Goal: Task Accomplishment & Management: Complete application form

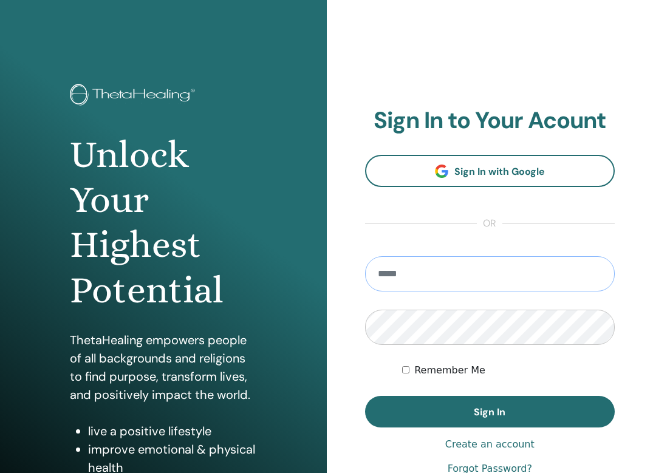
type input "**********"
click at [489, 412] on button "Sign In" at bounding box center [490, 412] width 250 height 32
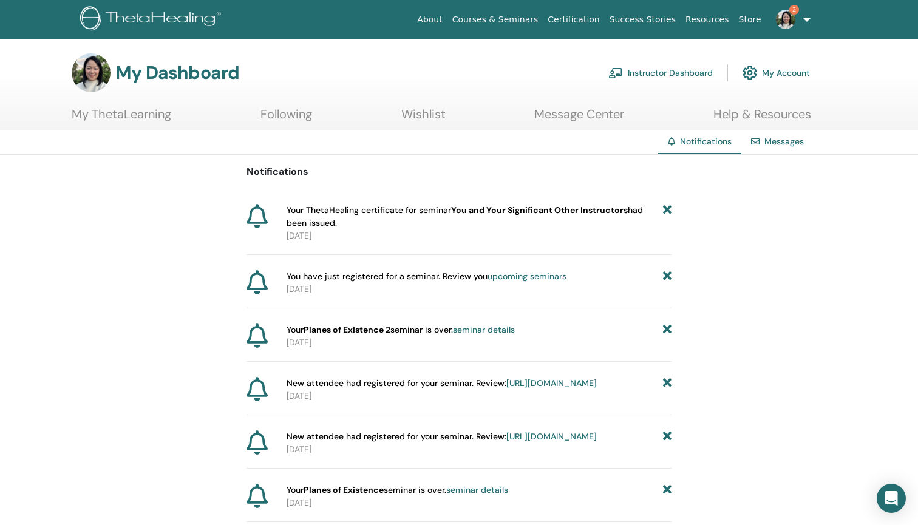
click at [699, 75] on link "Instructor Dashboard" at bounding box center [660, 73] width 104 height 27
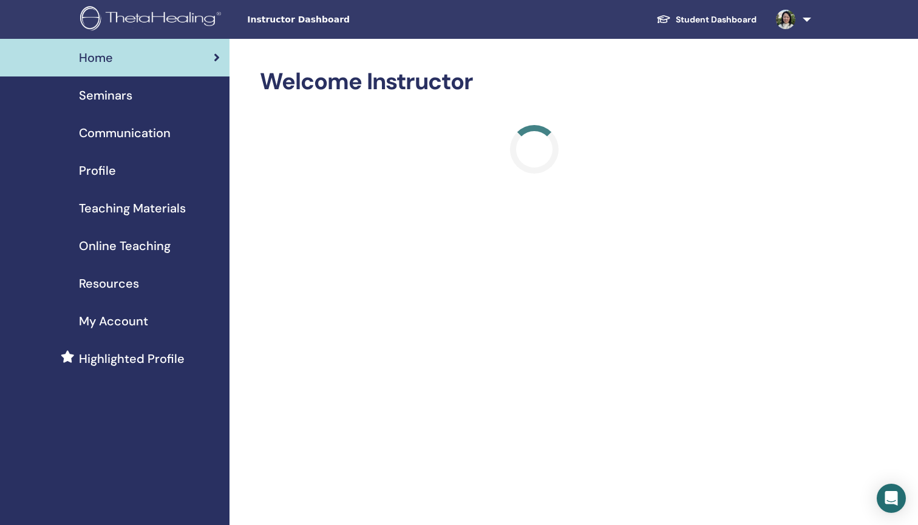
click at [113, 248] on span "Online Teaching" at bounding box center [125, 246] width 92 height 18
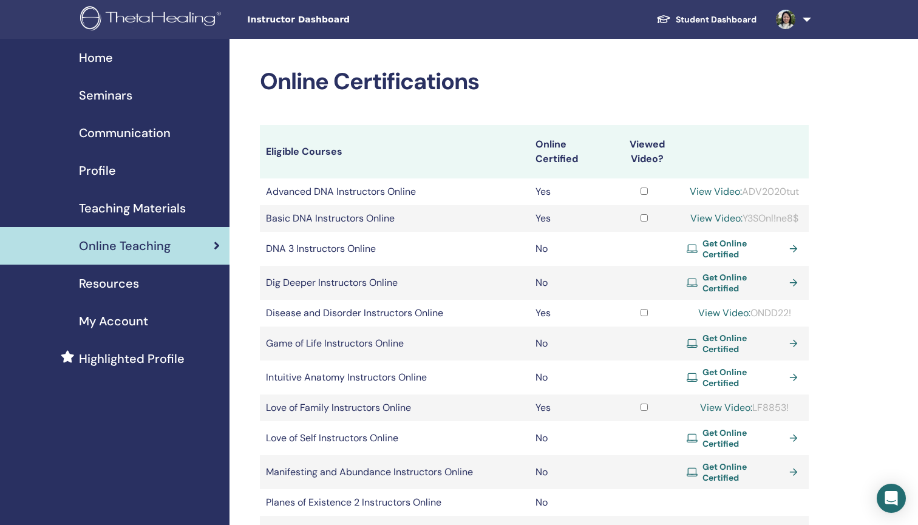
click at [110, 97] on span "Seminars" at bounding box center [105, 95] width 53 height 18
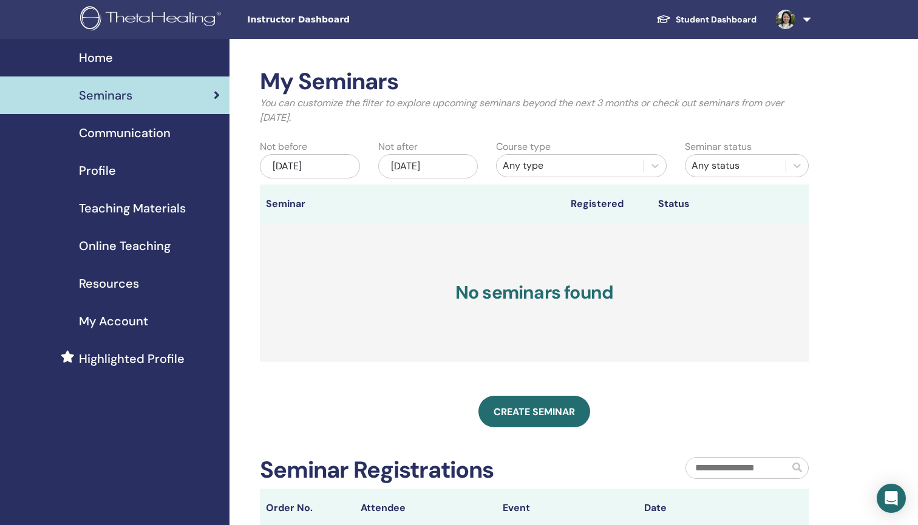
click at [342, 166] on div "Jun/15, 2025" at bounding box center [310, 166] width 100 height 24
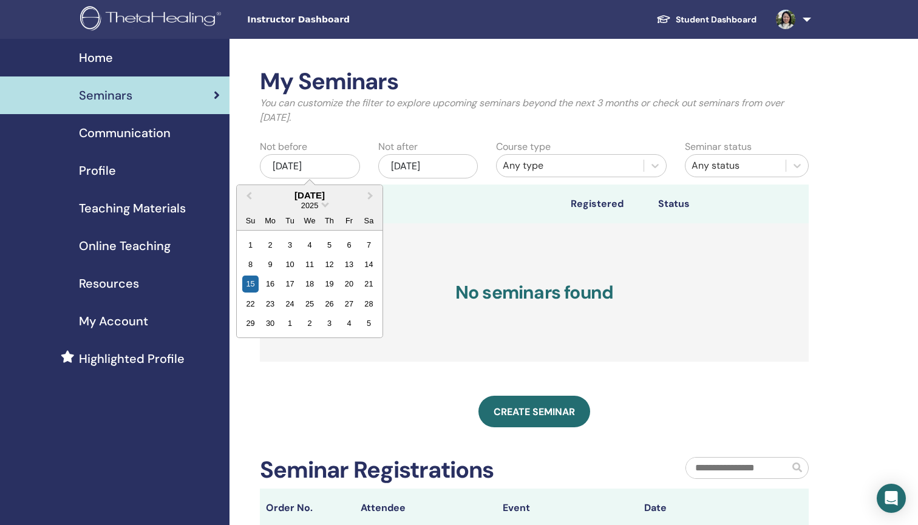
click at [495, 236] on h3 "No seminars found" at bounding box center [534, 292] width 549 height 138
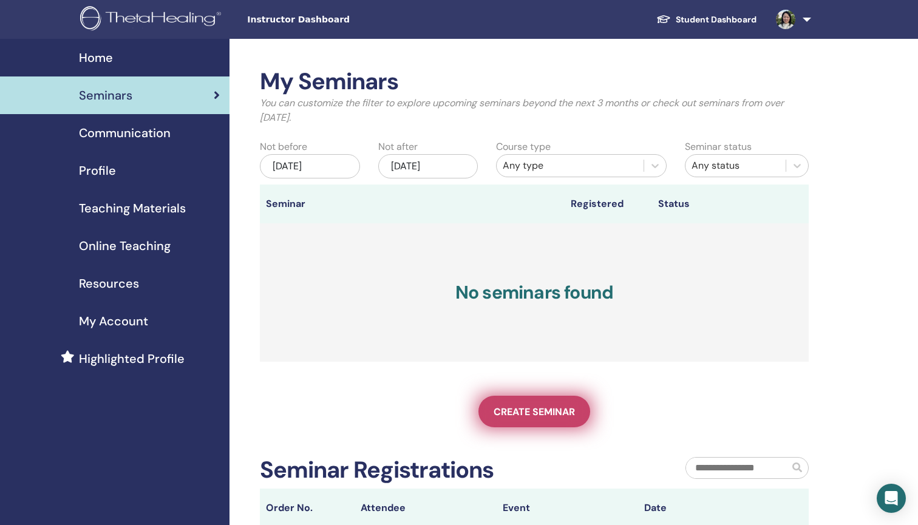
click at [551, 404] on link "Create seminar" at bounding box center [535, 412] width 112 height 32
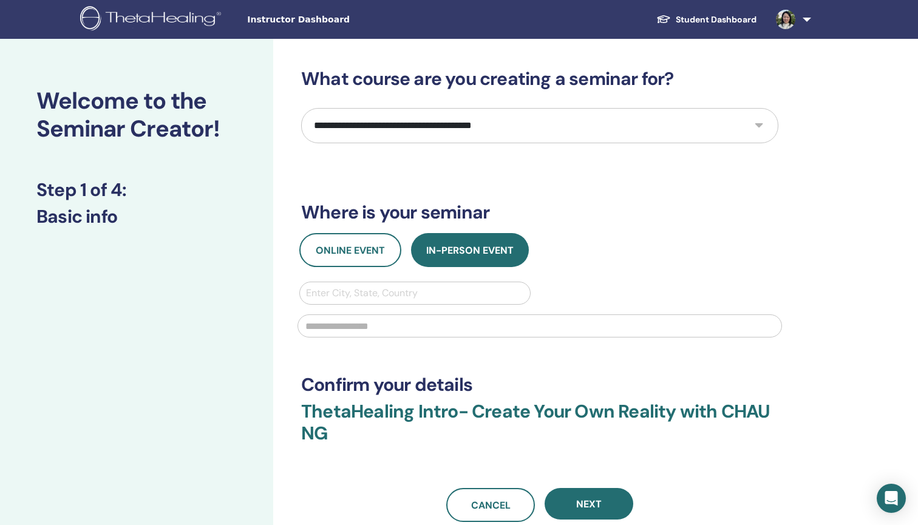
select select "****"
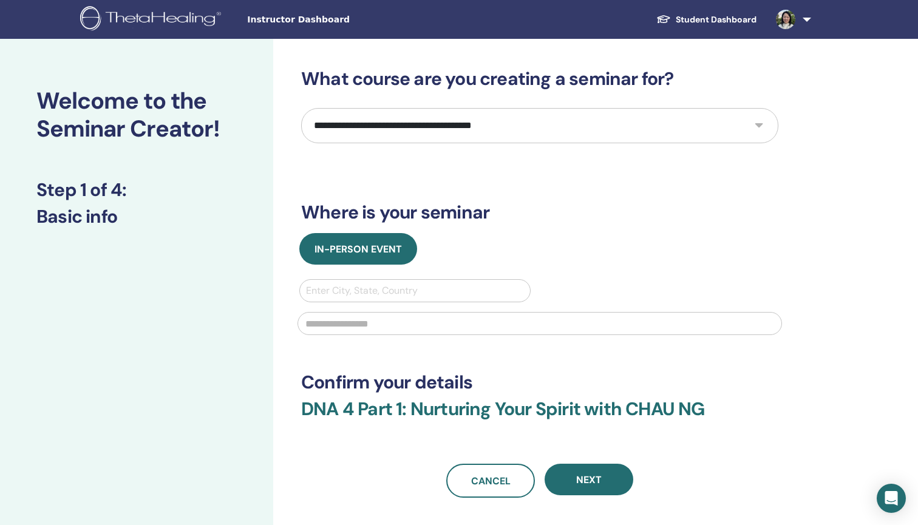
click at [390, 290] on div "Enter City, State, Country" at bounding box center [415, 291] width 218 height 15
click at [488, 293] on div at bounding box center [415, 290] width 218 height 17
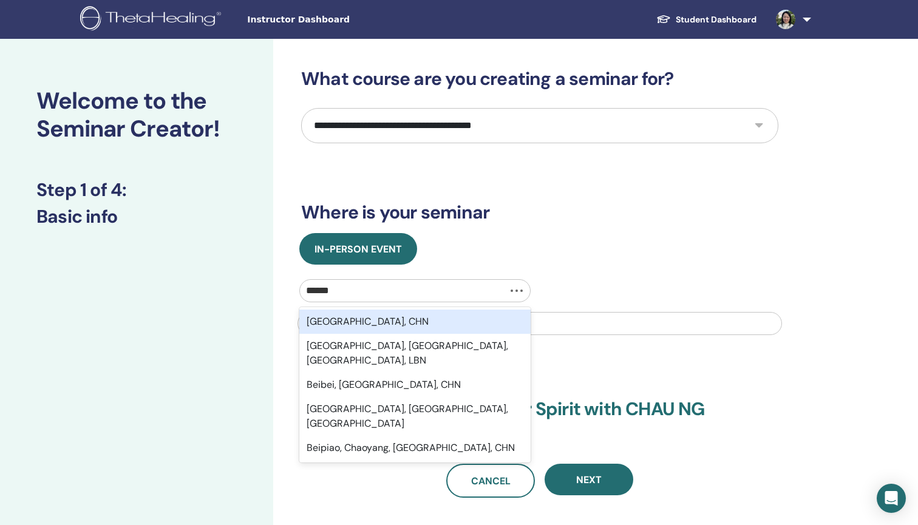
type input "*******"
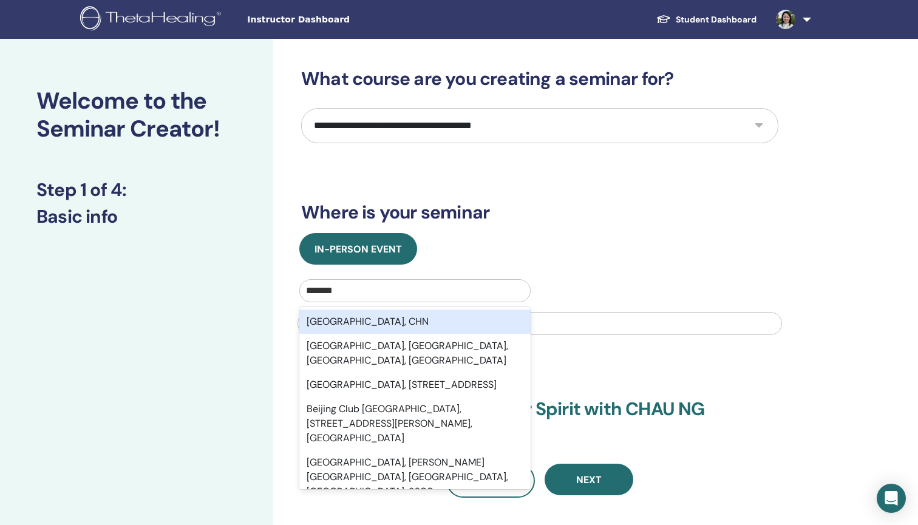
click at [459, 329] on div "Beijing, CHN" at bounding box center [414, 322] width 231 height 24
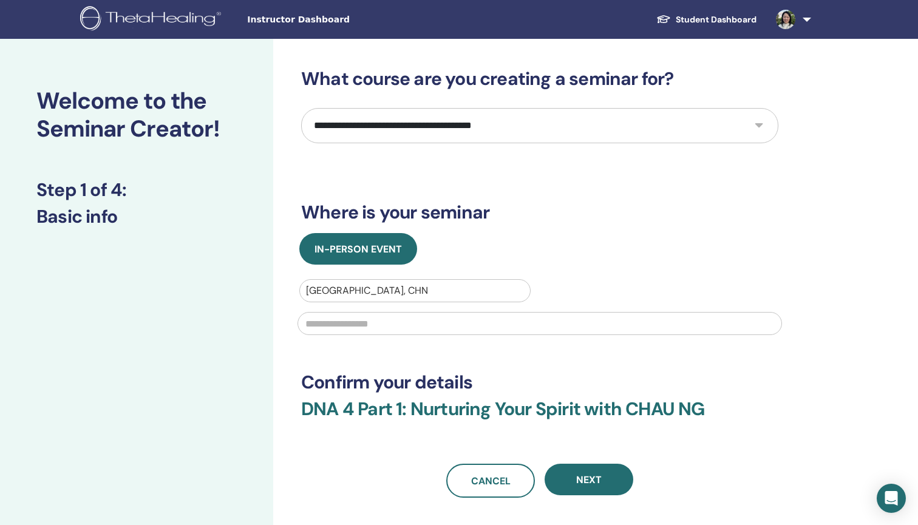
click at [390, 329] on input "text" at bounding box center [540, 323] width 485 height 23
type input "**********"
click at [523, 403] on h3 "DNA 4 Part 1: Nurturing Your Spirit with CHAU NG" at bounding box center [539, 416] width 477 height 36
click at [407, 283] on div at bounding box center [415, 290] width 218 height 17
click at [382, 288] on div at bounding box center [415, 290] width 218 height 17
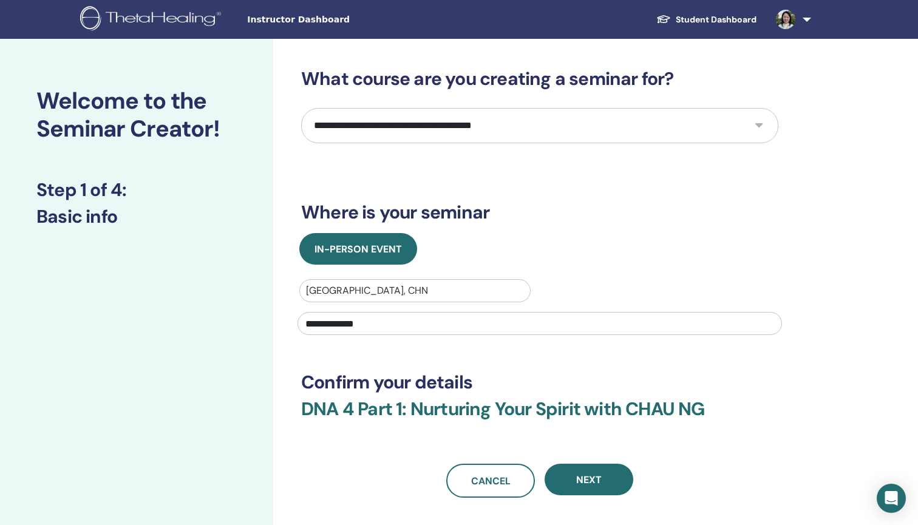
click at [356, 290] on div "Beijing, CHN" at bounding box center [415, 291] width 218 height 15
click at [361, 290] on div at bounding box center [415, 290] width 218 height 17
type input "**"
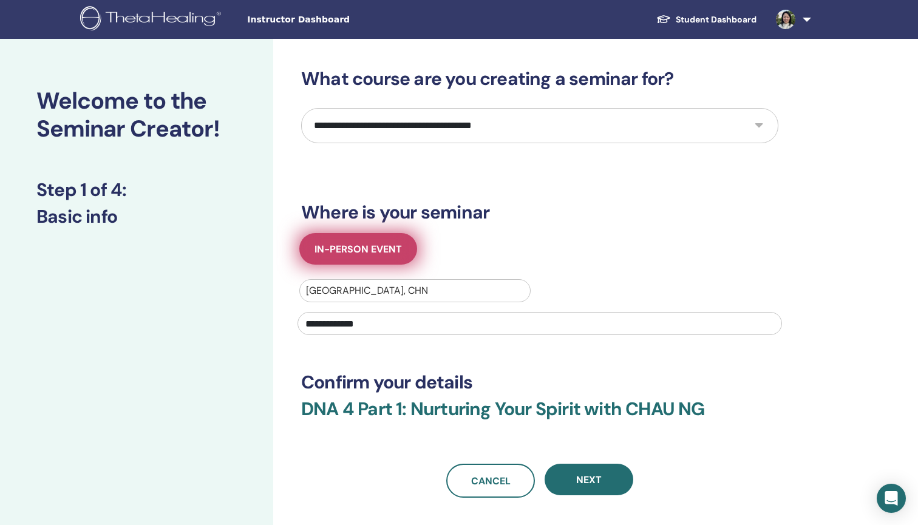
type input "*"
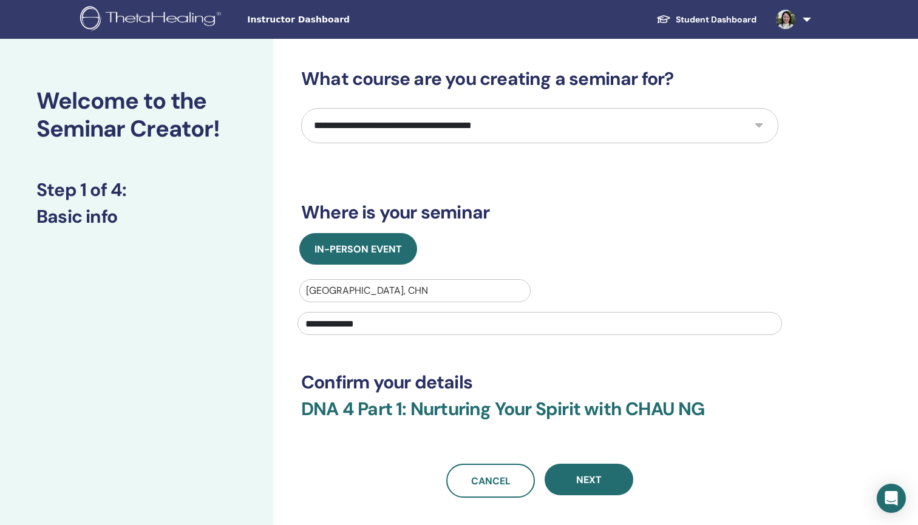
click at [458, 322] on input "**********" at bounding box center [540, 323] width 485 height 23
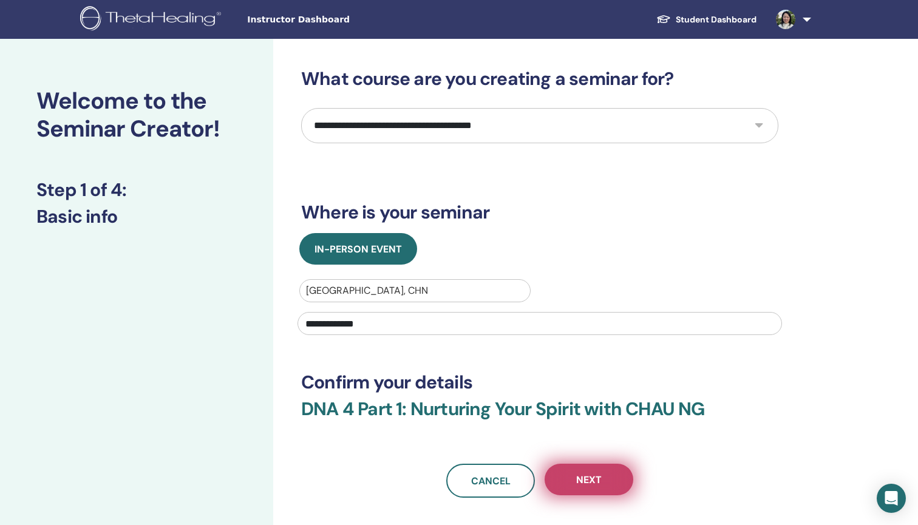
click at [599, 486] on button "Next" at bounding box center [589, 480] width 89 height 32
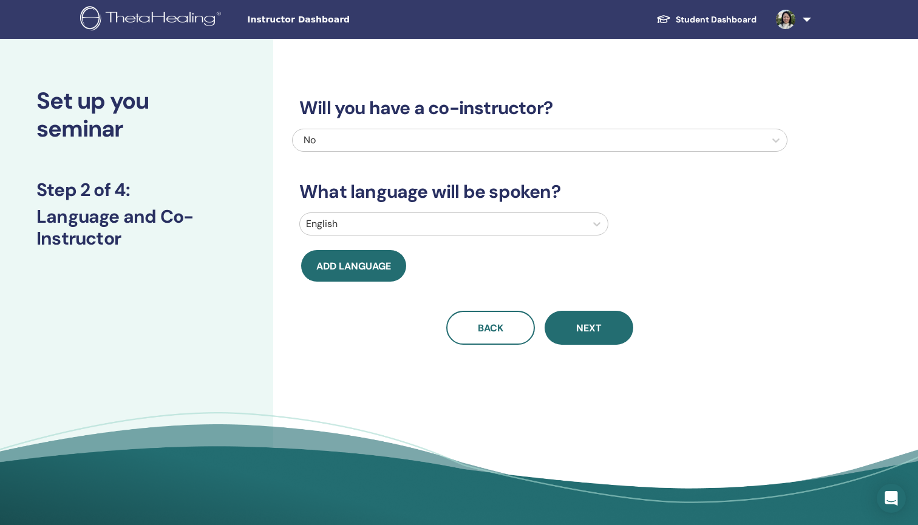
click at [445, 224] on div at bounding box center [443, 224] width 274 height 17
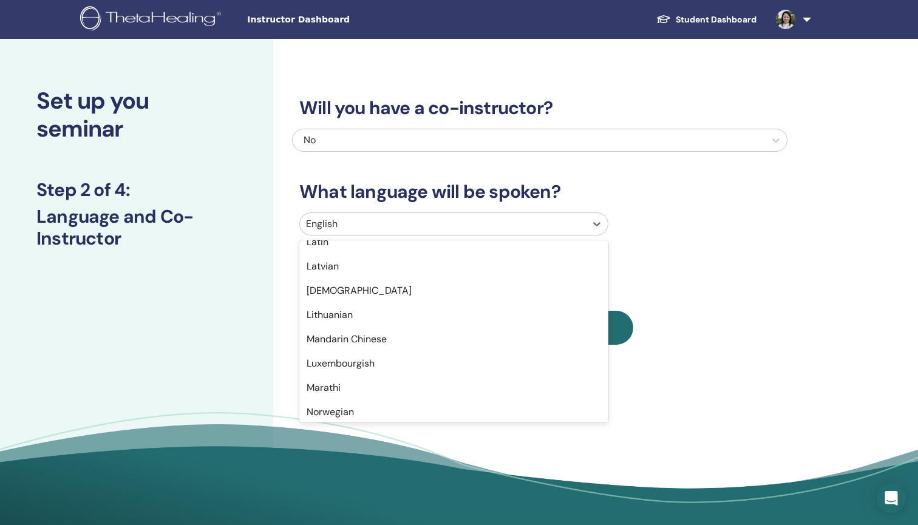
scroll to position [646, 0]
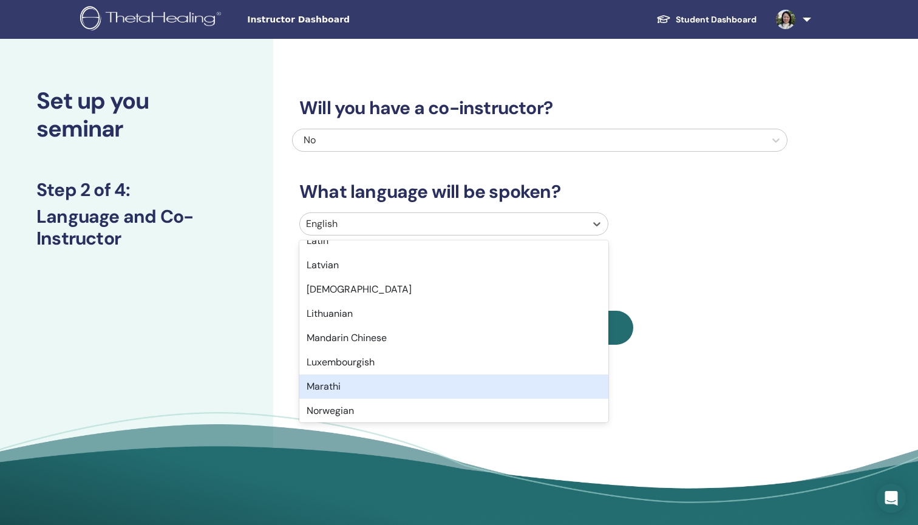
click at [458, 322] on div "Lithuanian" at bounding box center [453, 314] width 309 height 24
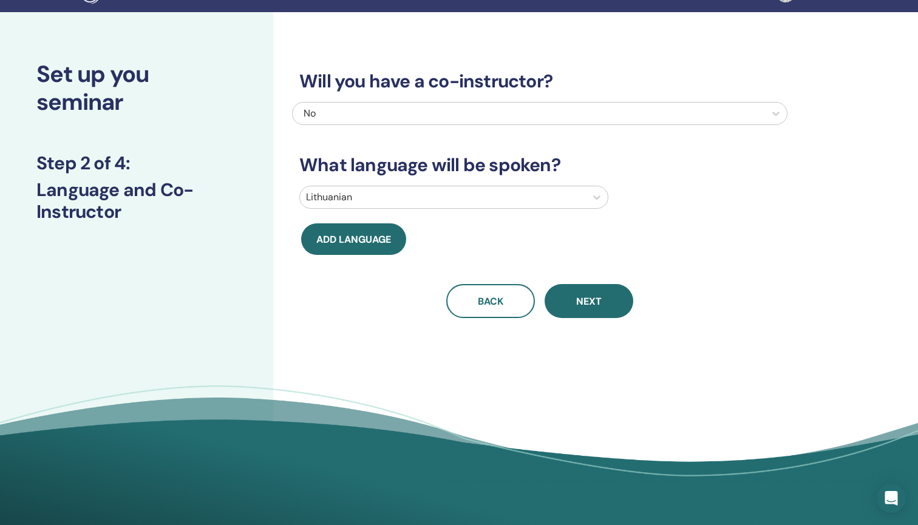
scroll to position [28, 0]
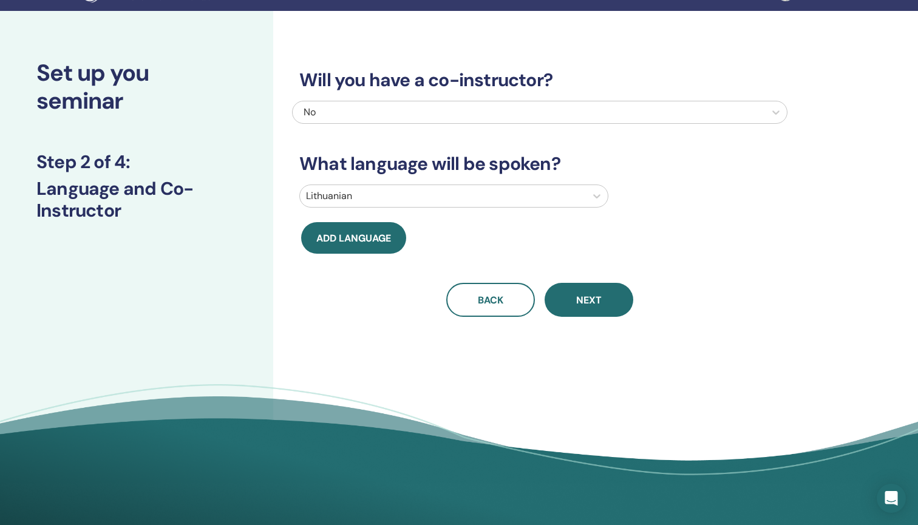
click at [401, 200] on div at bounding box center [443, 196] width 274 height 17
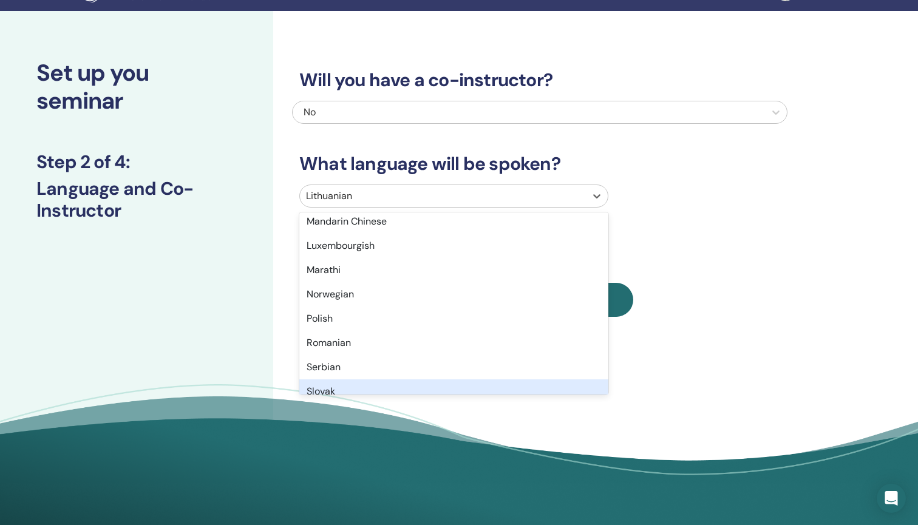
scroll to position [679, 0]
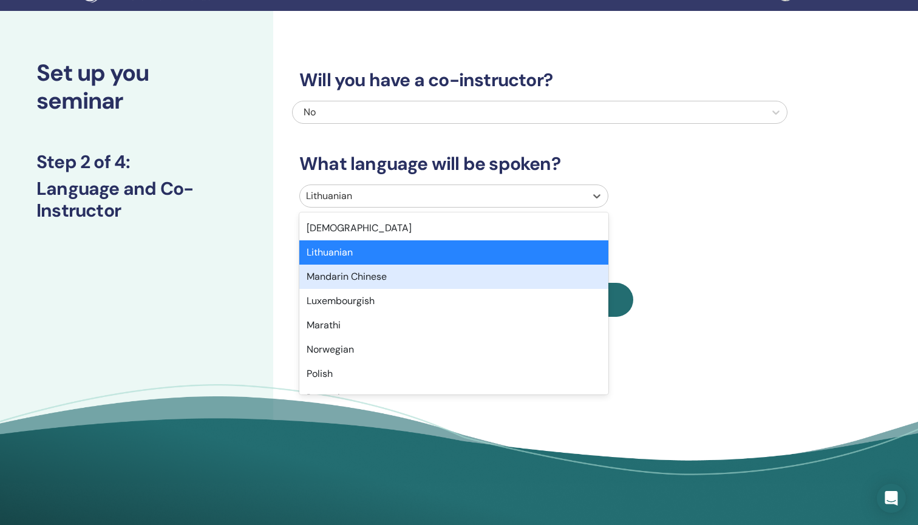
click at [458, 322] on div "Marathi" at bounding box center [453, 325] width 309 height 24
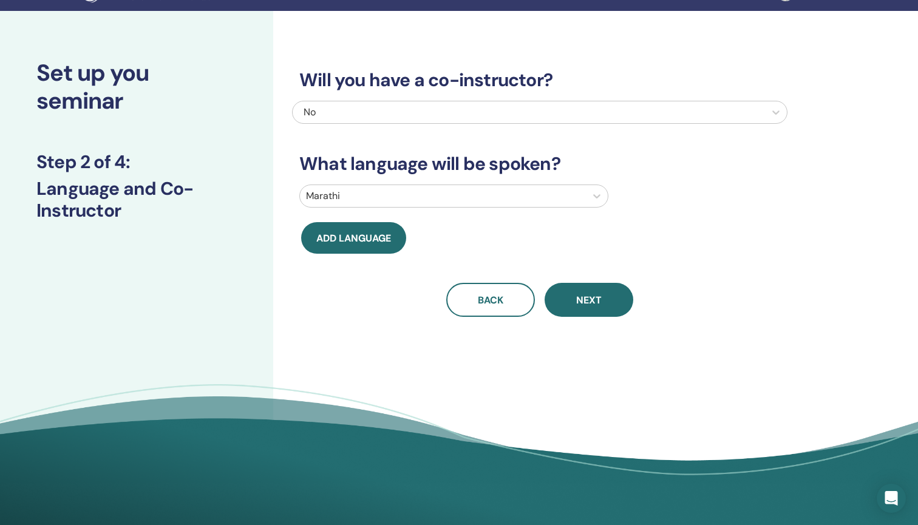
click at [458, 195] on div at bounding box center [443, 196] width 274 height 17
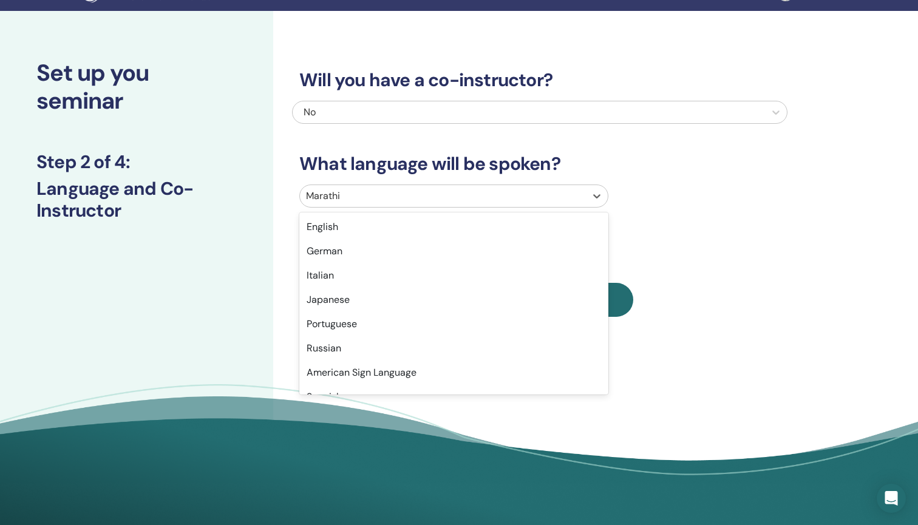
scroll to position [630, 0]
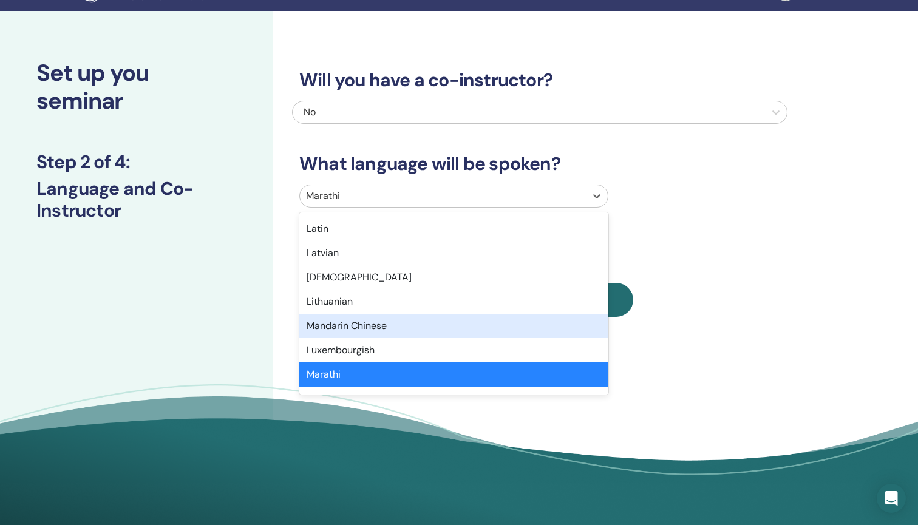
click at [420, 326] on div "Mandarin Chinese" at bounding box center [453, 326] width 309 height 24
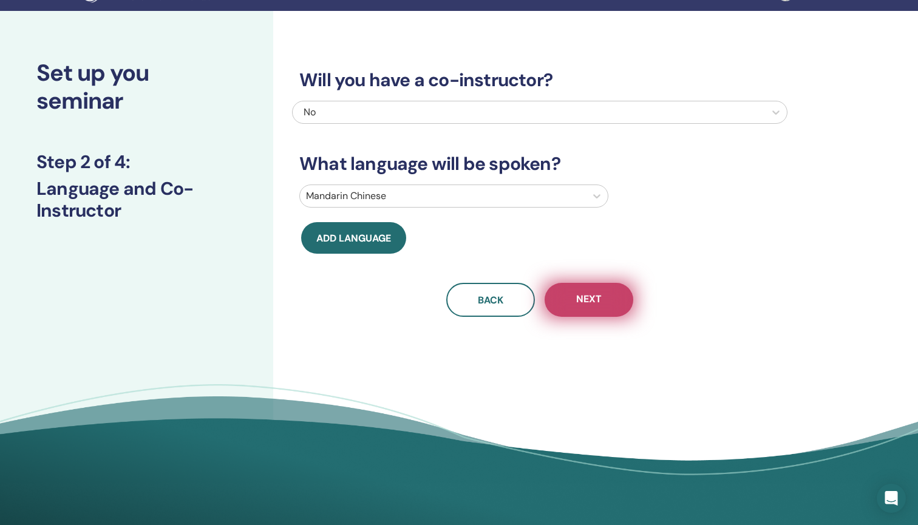
click at [610, 299] on button "Next" at bounding box center [589, 300] width 89 height 34
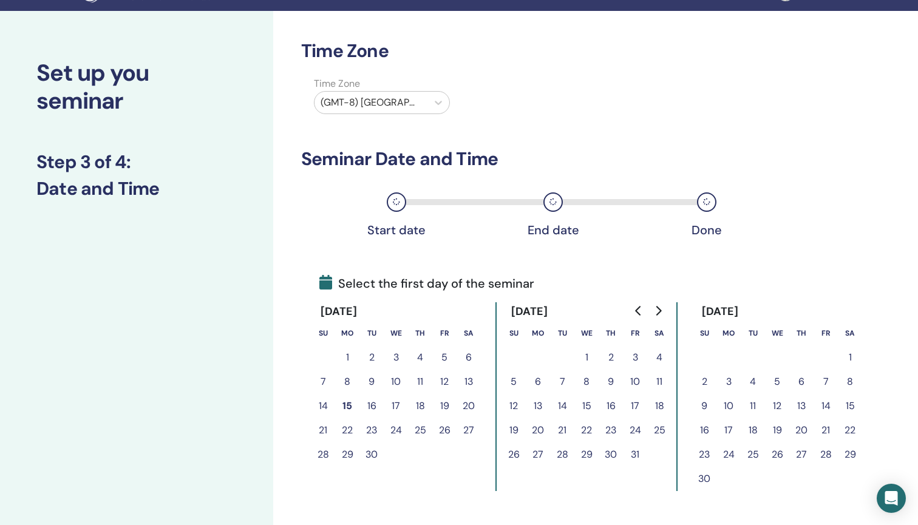
click at [458, 322] on th "Sa" at bounding box center [469, 333] width 24 height 24
click at [370, 434] on button "23" at bounding box center [372, 430] width 24 height 24
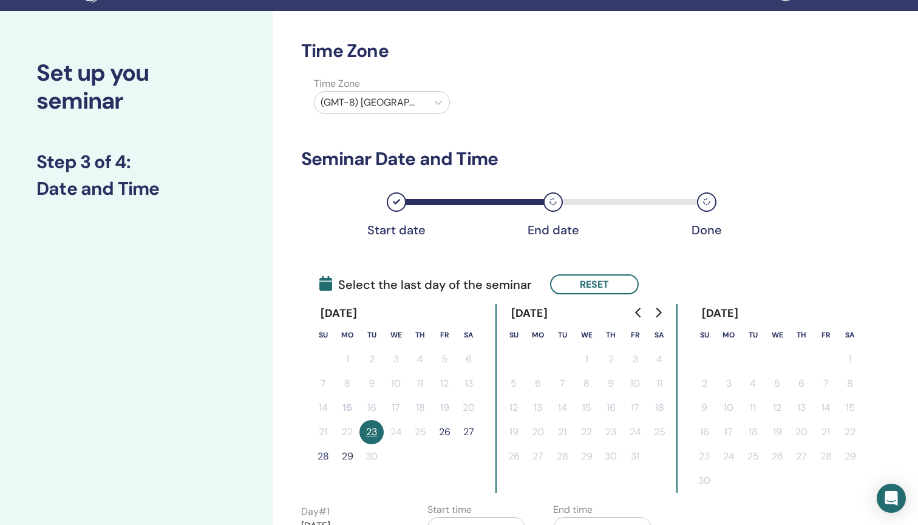
click at [446, 434] on button "26" at bounding box center [444, 432] width 24 height 24
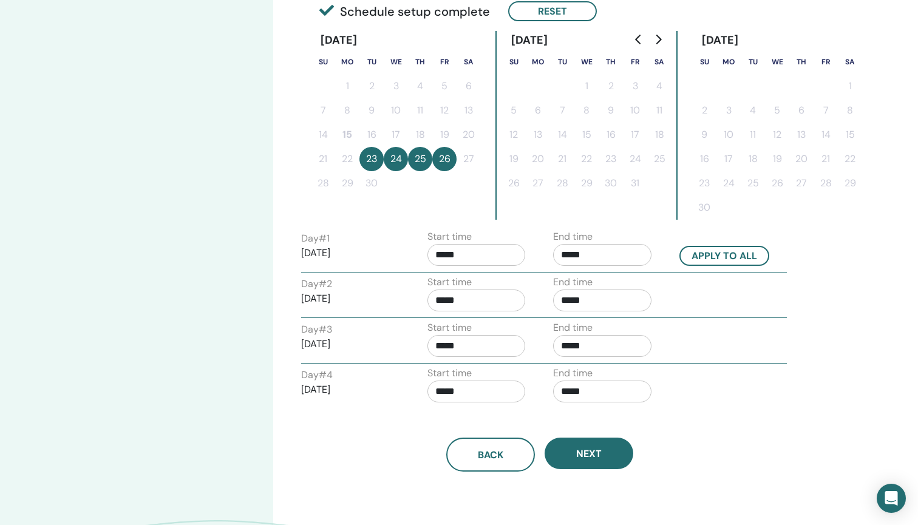
scroll to position [303, 0]
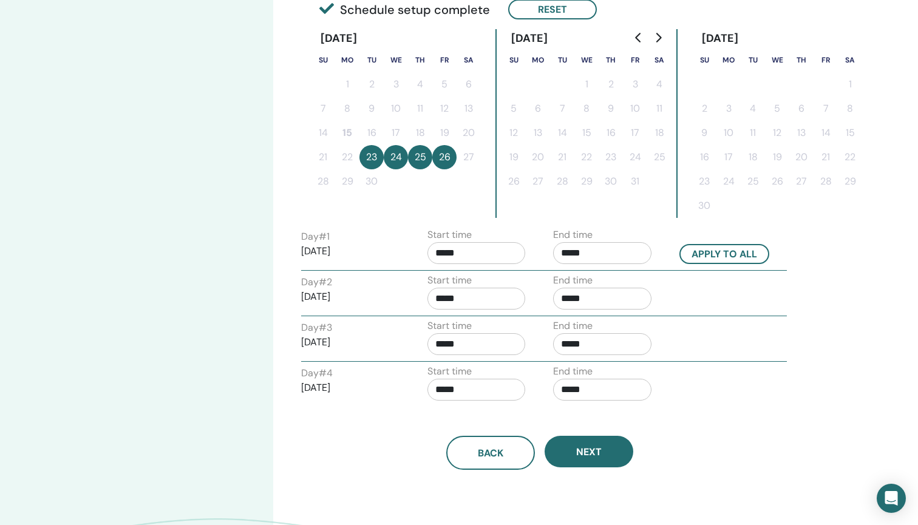
click at [474, 256] on input "*****" at bounding box center [477, 253] width 98 height 22
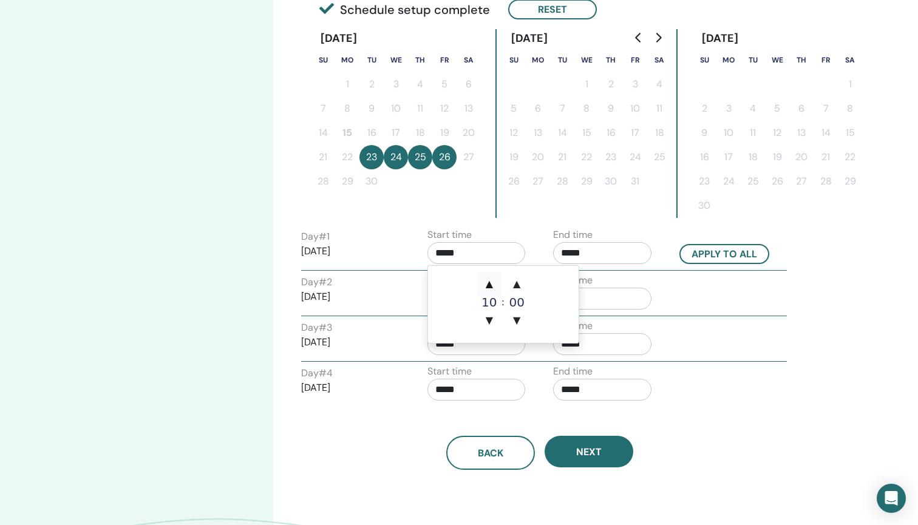
click at [489, 287] on span "▲" at bounding box center [489, 284] width 24 height 24
click at [489, 285] on span "▲" at bounding box center [489, 284] width 24 height 24
click at [489, 319] on span "▼" at bounding box center [489, 320] width 24 height 24
type input "*****"
click at [458, 322] on div "Day # 1 2025/09/23 Start time ***** End time ***** Apply to all Day # 2 2025/09…" at bounding box center [539, 317] width 477 height 179
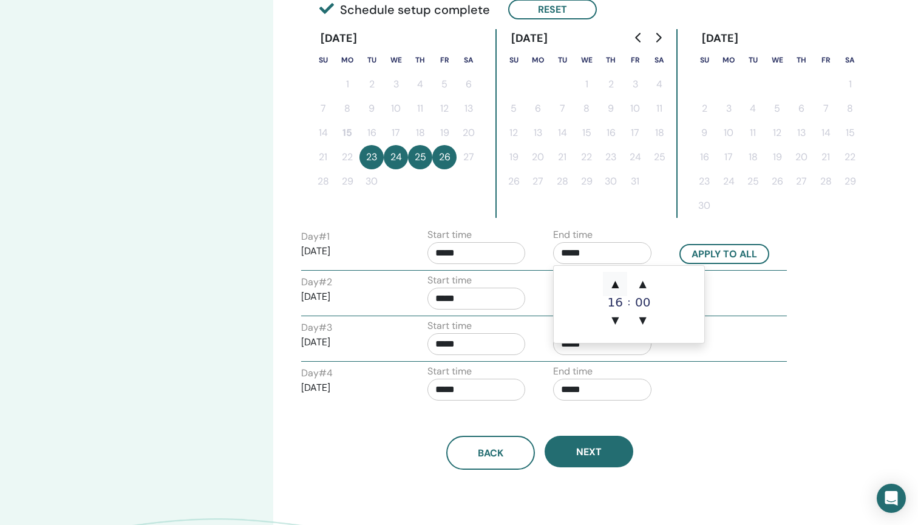
click at [616, 285] on span "▲" at bounding box center [615, 284] width 24 height 24
type input "*****"
click at [729, 258] on button "Apply to all" at bounding box center [725, 254] width 90 height 20
type input "*****"
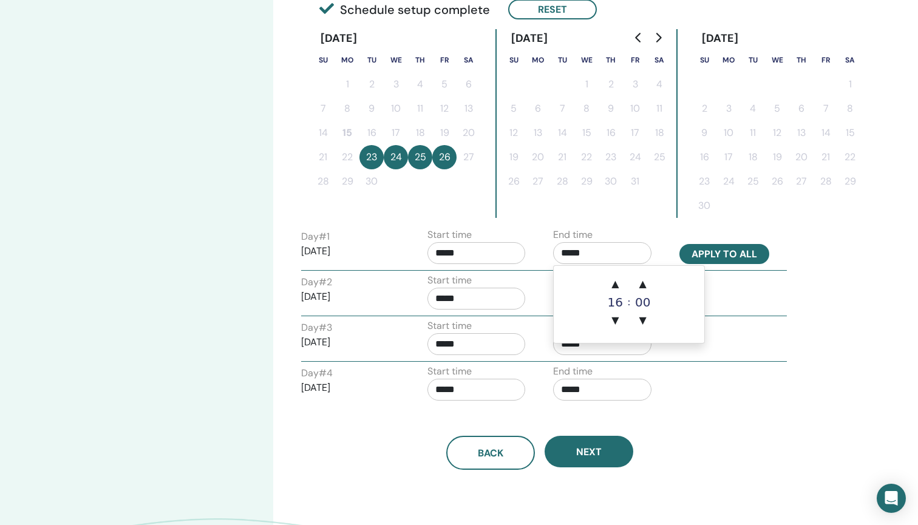
type input "*****"
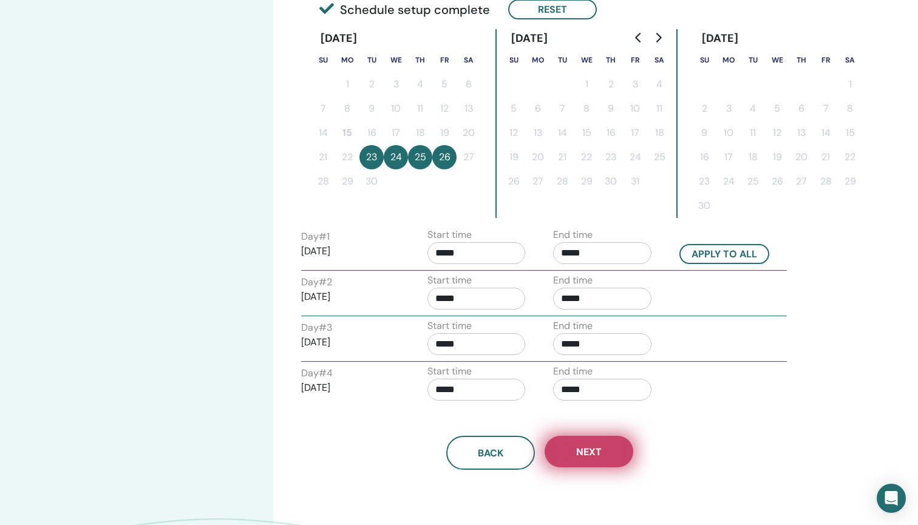
click at [593, 457] on span "Next" at bounding box center [589, 452] width 26 height 13
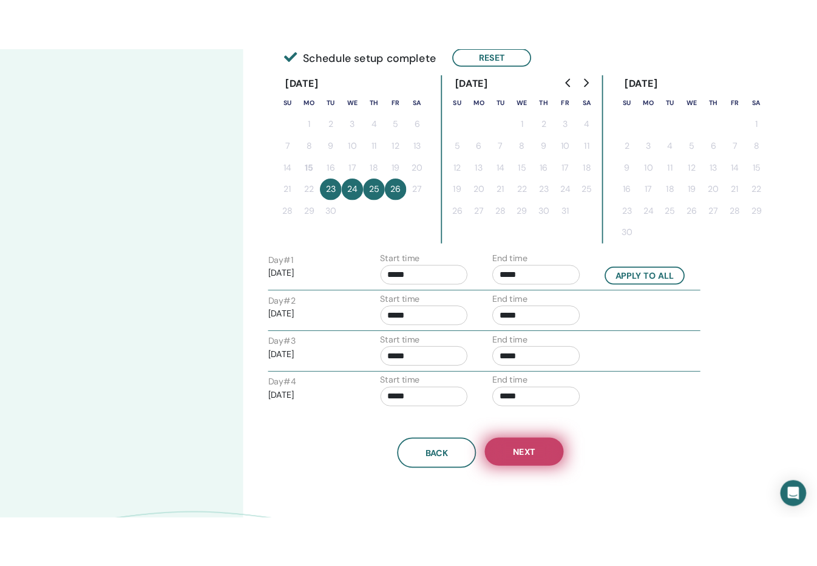
scroll to position [286, 0]
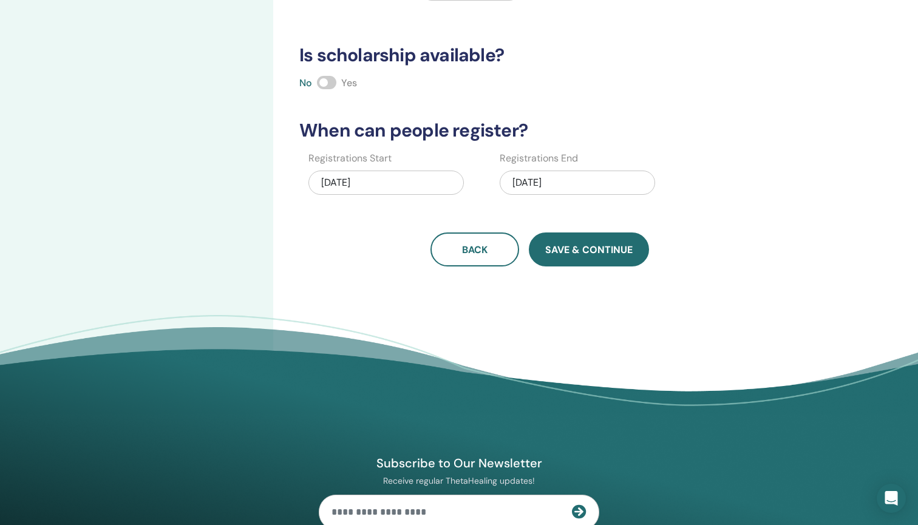
click at [574, 261] on button "Save & Continue" at bounding box center [589, 250] width 120 height 34
click at [582, 250] on span "Save & Continue" at bounding box center [588, 250] width 87 height 13
click at [574, 257] on button "Save & Continue" at bounding box center [589, 250] width 120 height 34
click at [458, 322] on footer "Subscribe to Our Newsletter Receive regular ThetaHealing updates! Theta Healing…" at bounding box center [459, 523] width 918 height 417
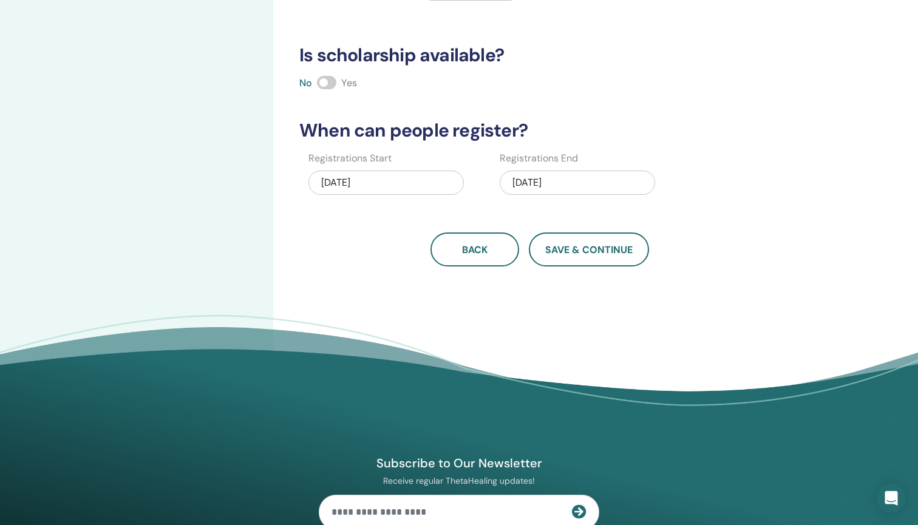
click at [458, 322] on footer "Subscribe to Our Newsletter Receive regular ThetaHealing updates! Theta Healing…" at bounding box center [459, 523] width 918 height 417
click at [531, 204] on div "How many people can attend? Number of Seats * How much will the Price be? Curre…" at bounding box center [540, 24] width 496 height 485
click at [602, 252] on span "Save & Continue" at bounding box center [588, 250] width 87 height 13
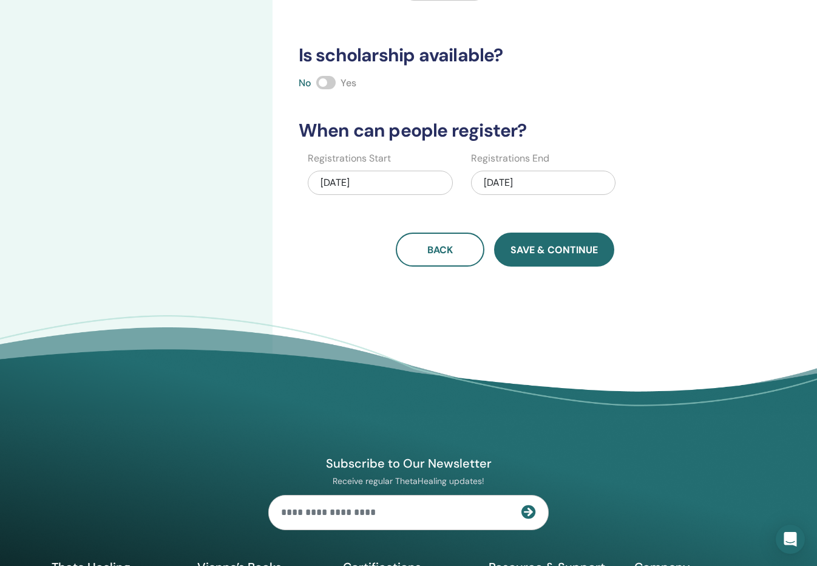
click at [566, 258] on button "Save & Continue" at bounding box center [554, 250] width 120 height 34
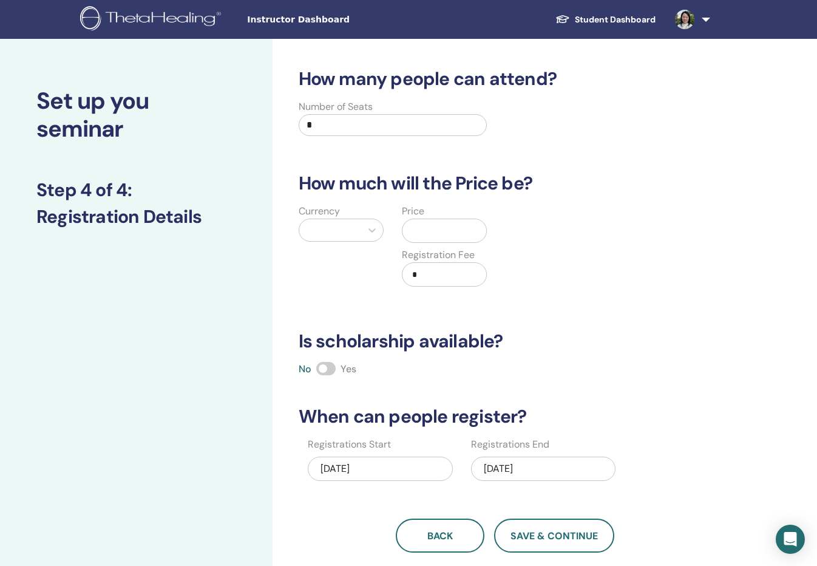
scroll to position [0, 0]
click at [368, 131] on input "*" at bounding box center [393, 125] width 189 height 22
type input "*"
type input "**"
click at [333, 236] on div at bounding box center [330, 230] width 50 height 17
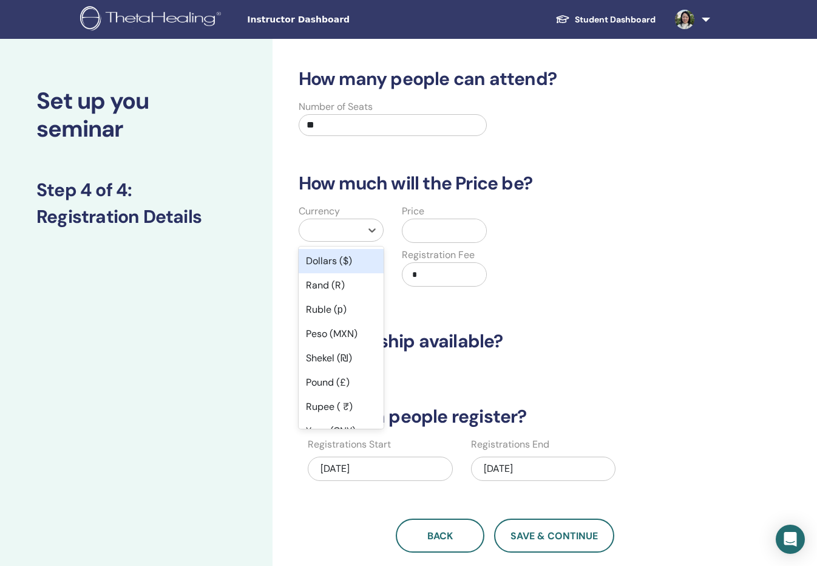
click at [330, 267] on div "Dollars ($)" at bounding box center [341, 261] width 85 height 24
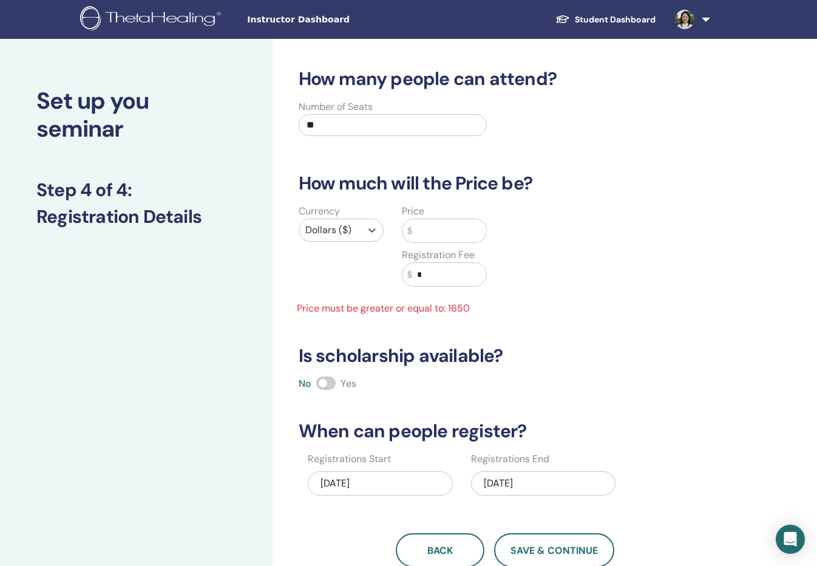
click at [431, 233] on input "text" at bounding box center [449, 230] width 75 height 23
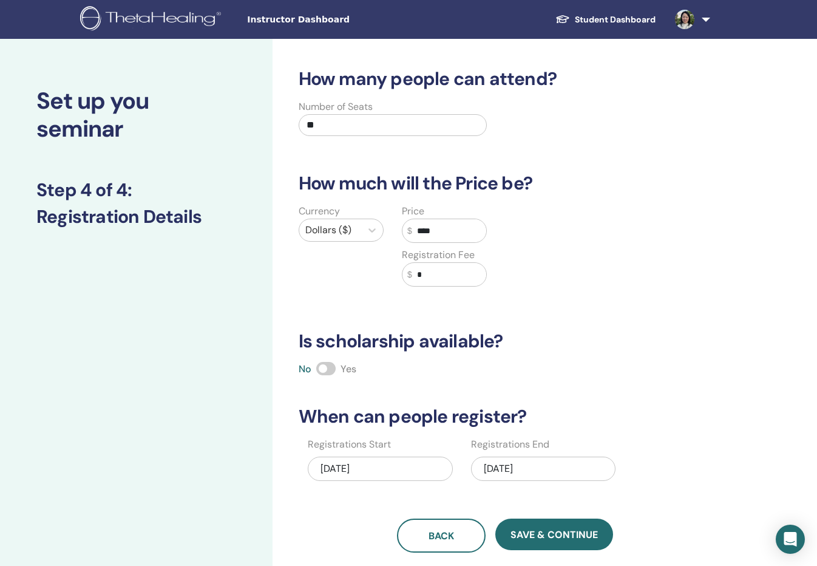
type input "****"
click at [435, 287] on div "Price $ **** Registration Fee $ *" at bounding box center [444, 252] width 103 height 97
click at [435, 280] on input "*" at bounding box center [449, 274] width 75 height 23
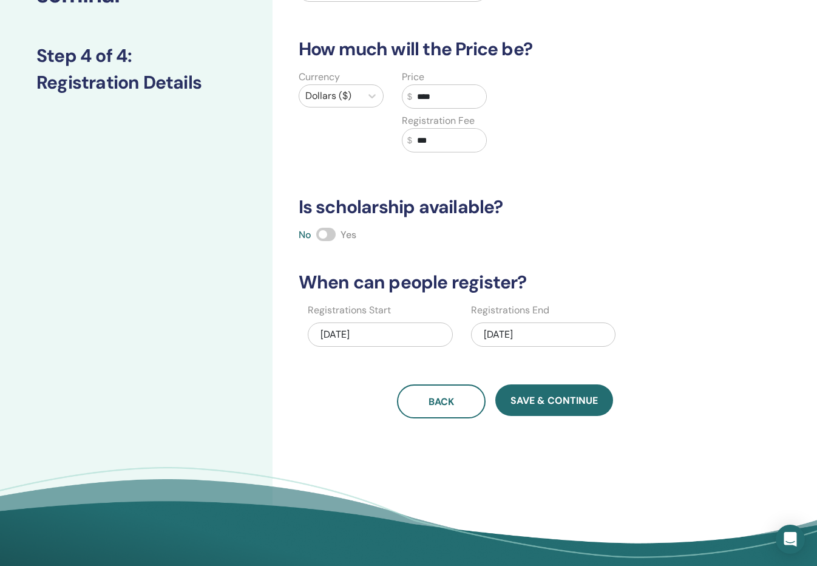
scroll to position [135, 0]
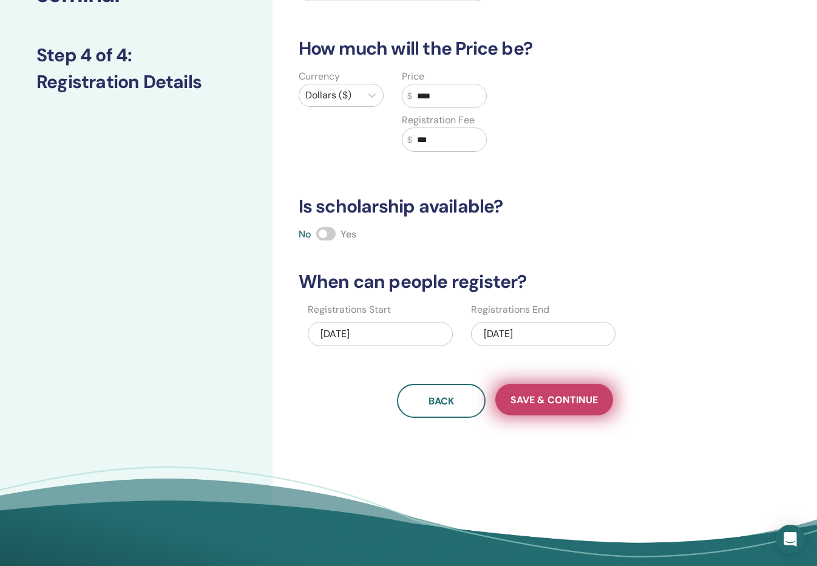
type input "***"
click at [570, 404] on span "Save & Continue" at bounding box center [554, 400] width 87 height 13
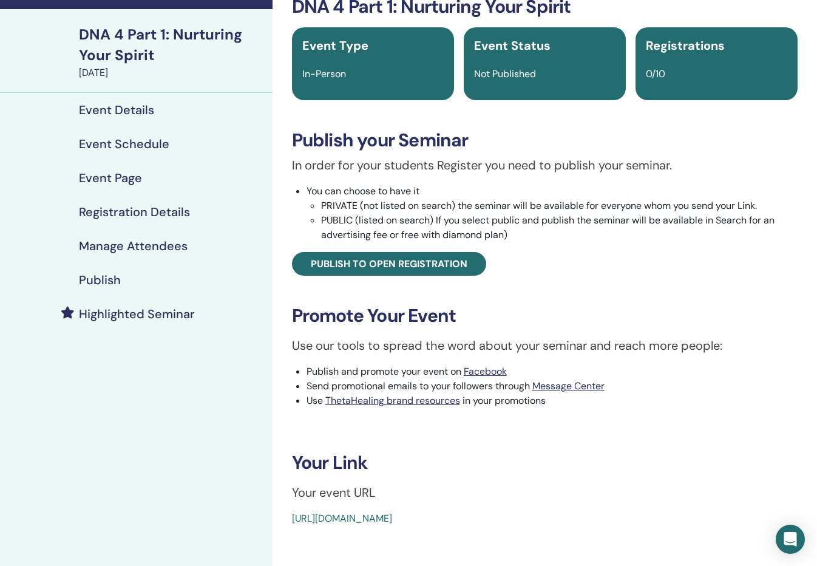
scroll to position [72, 0]
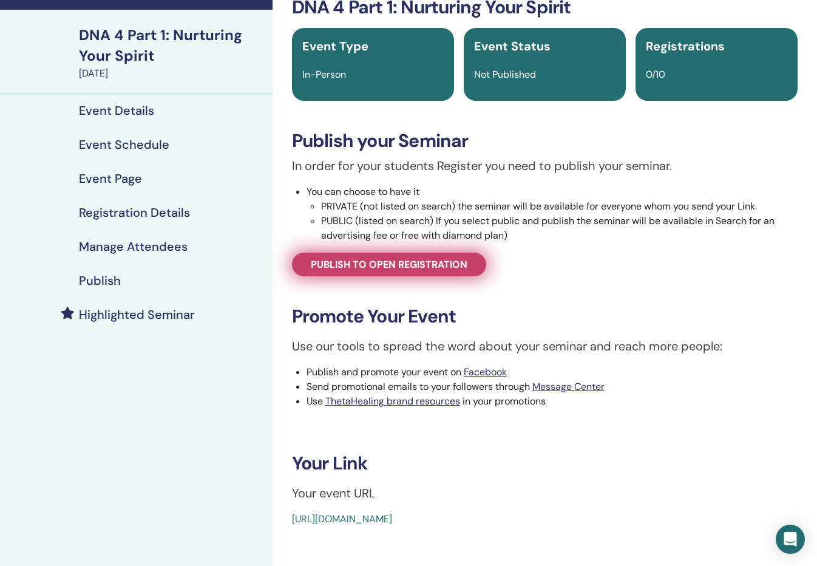
click at [431, 264] on span "Publish to open registration" at bounding box center [389, 264] width 157 height 13
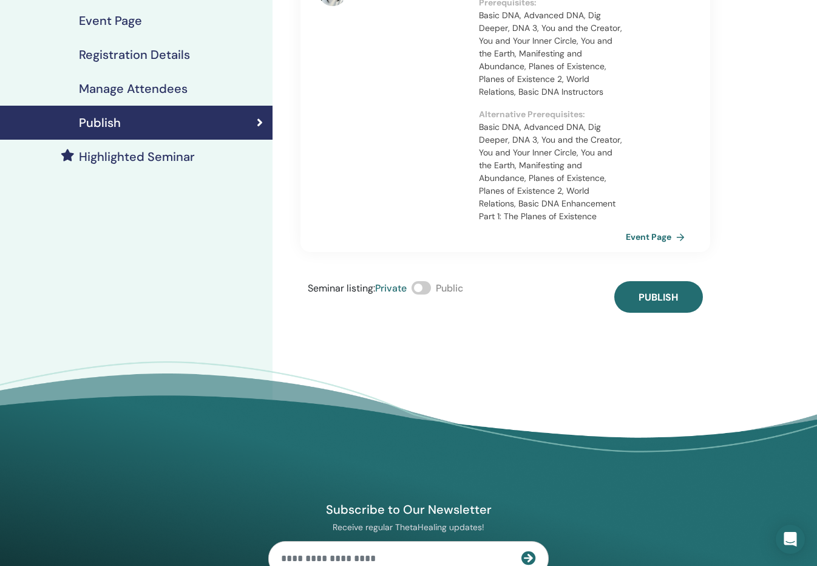
scroll to position [250, 0]
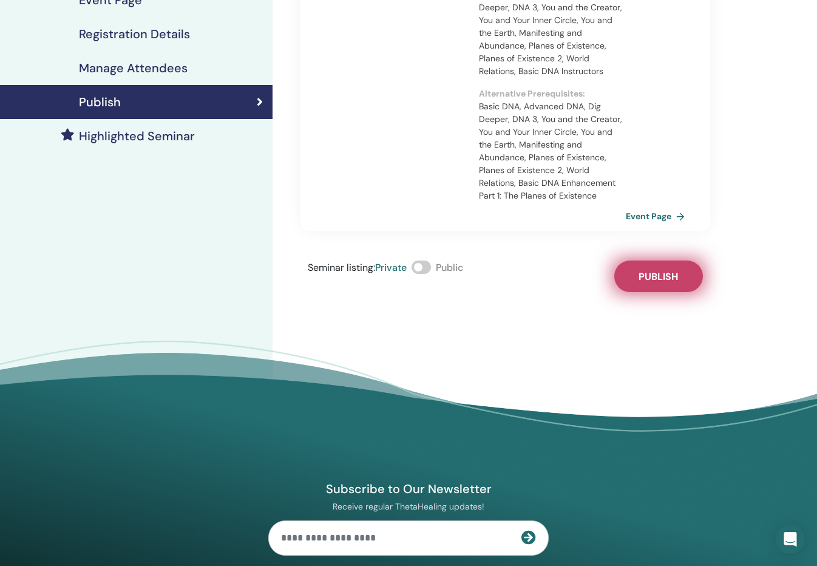
click at [673, 268] on button "Publish" at bounding box center [659, 277] width 89 height 32
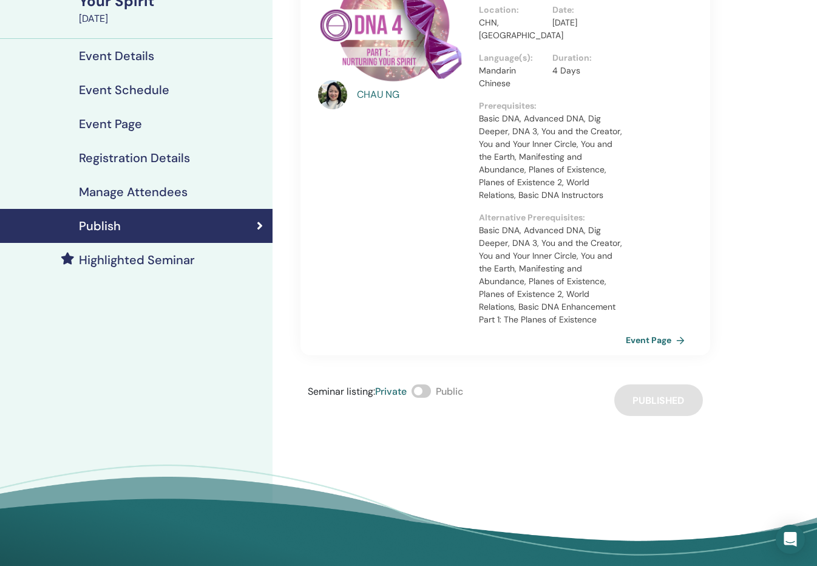
scroll to position [212, 0]
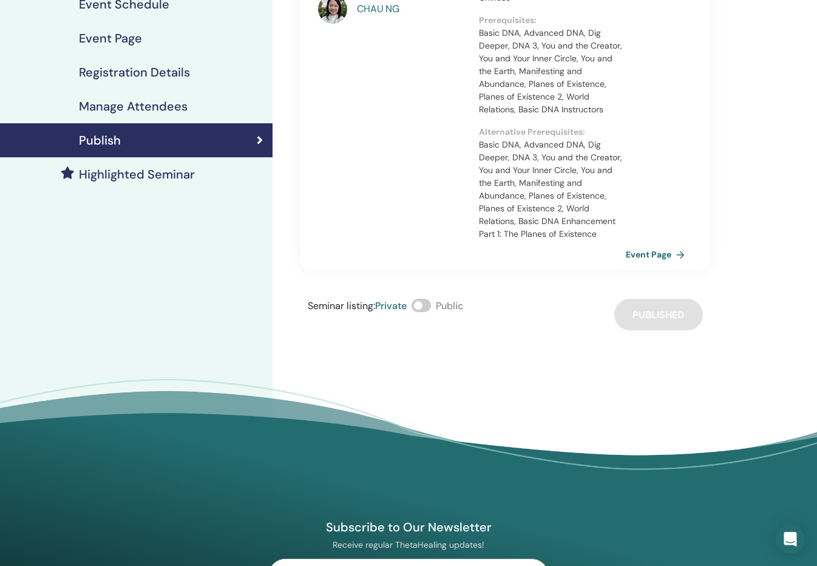
click at [422, 299] on span at bounding box center [421, 305] width 19 height 13
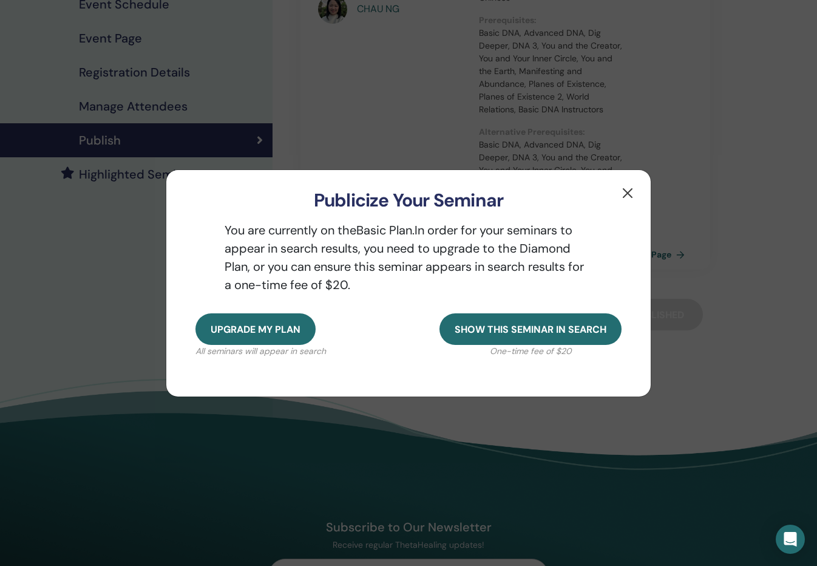
click at [633, 194] on button "button" at bounding box center [627, 192] width 19 height 19
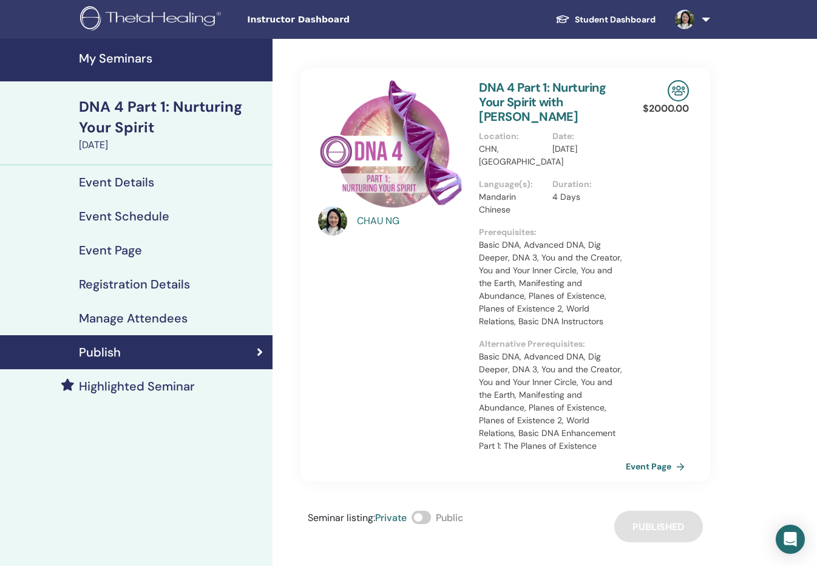
scroll to position [0, 0]
click at [642, 457] on link "Event Page" at bounding box center [660, 466] width 64 height 18
